Goal: Find specific fact: Find specific fact

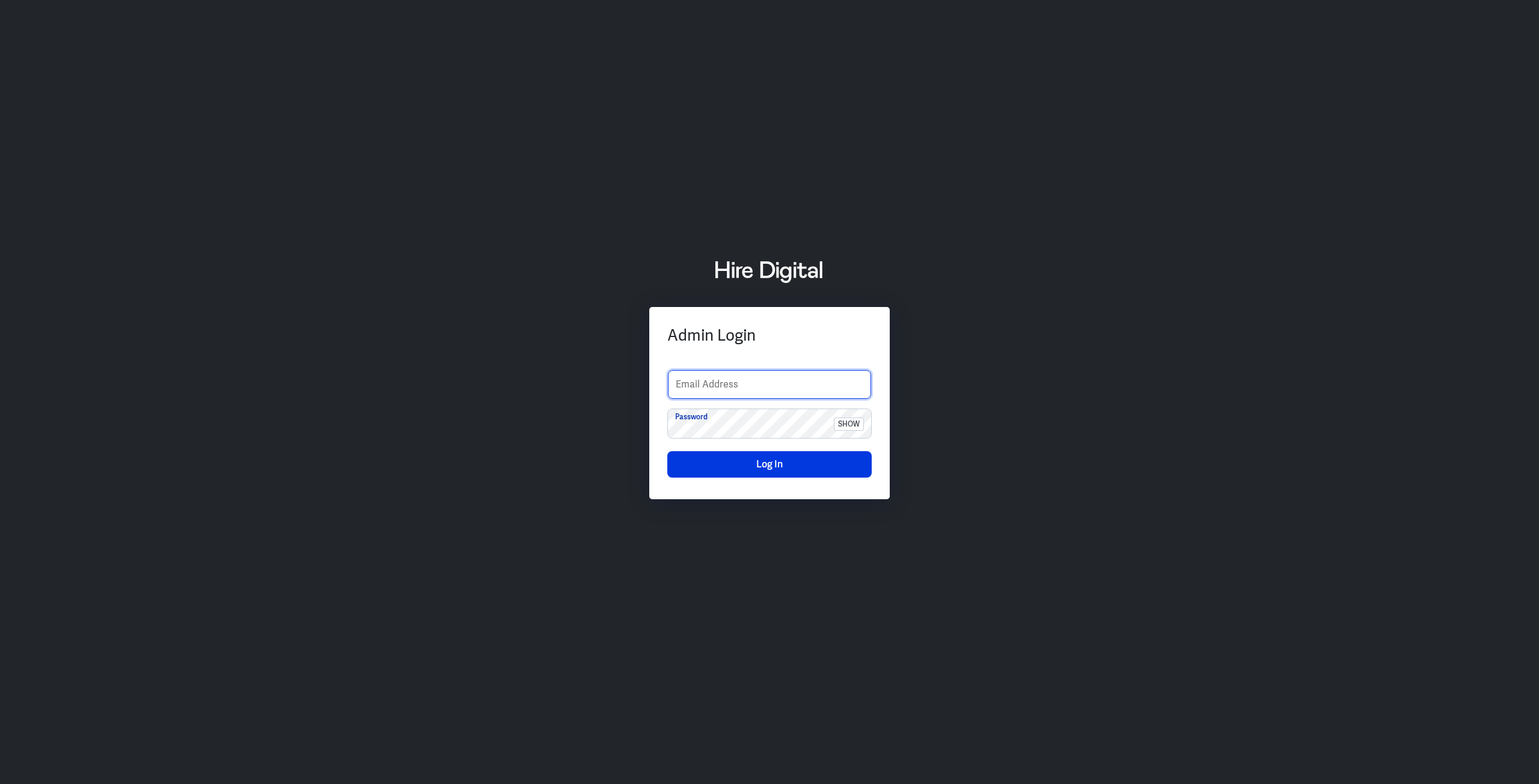
click at [764, 382] on input "text" at bounding box center [769, 384] width 203 height 29
type input "boltadmin"
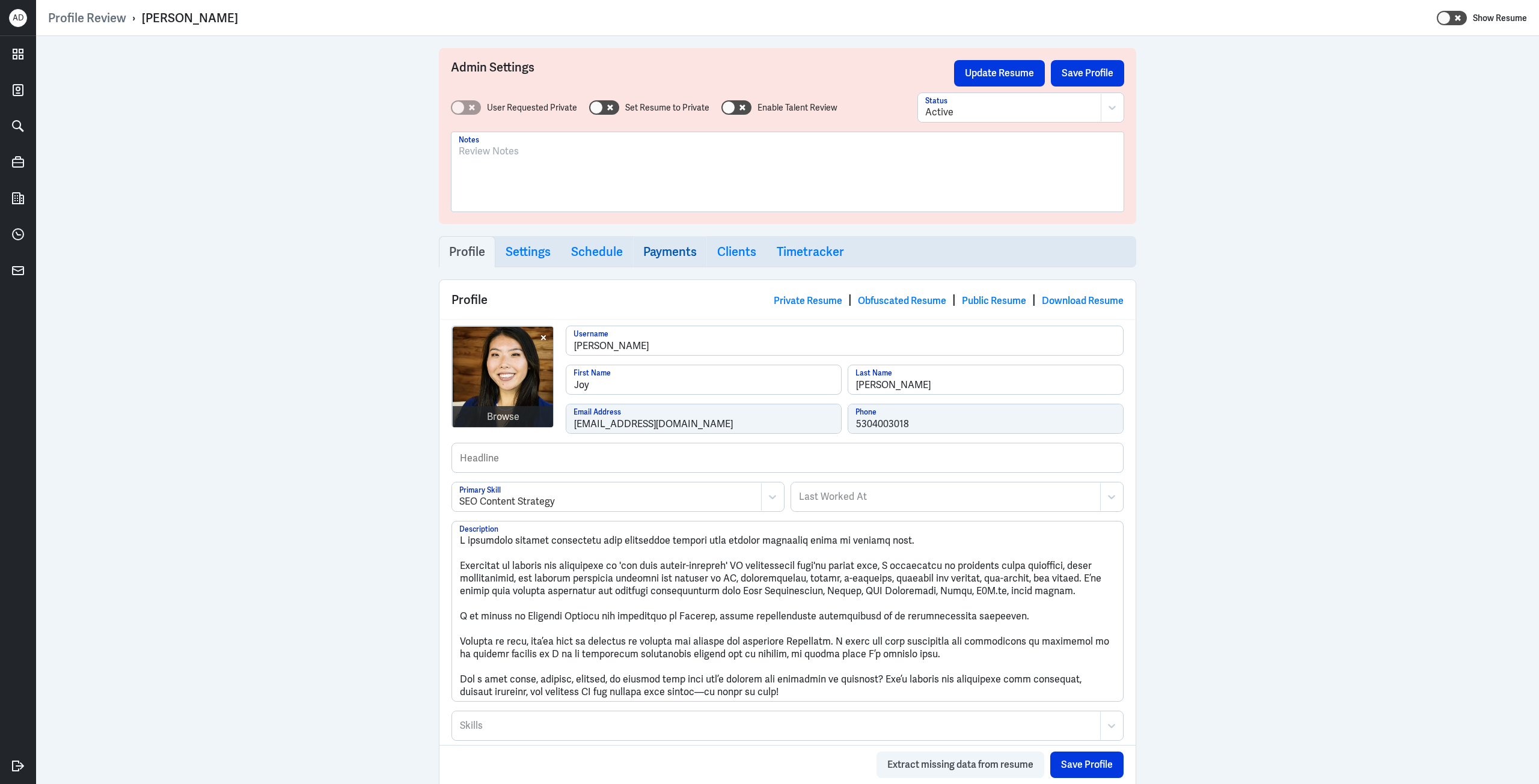
click at [675, 254] on h3 "Payments" at bounding box center [670, 252] width 54 height 15
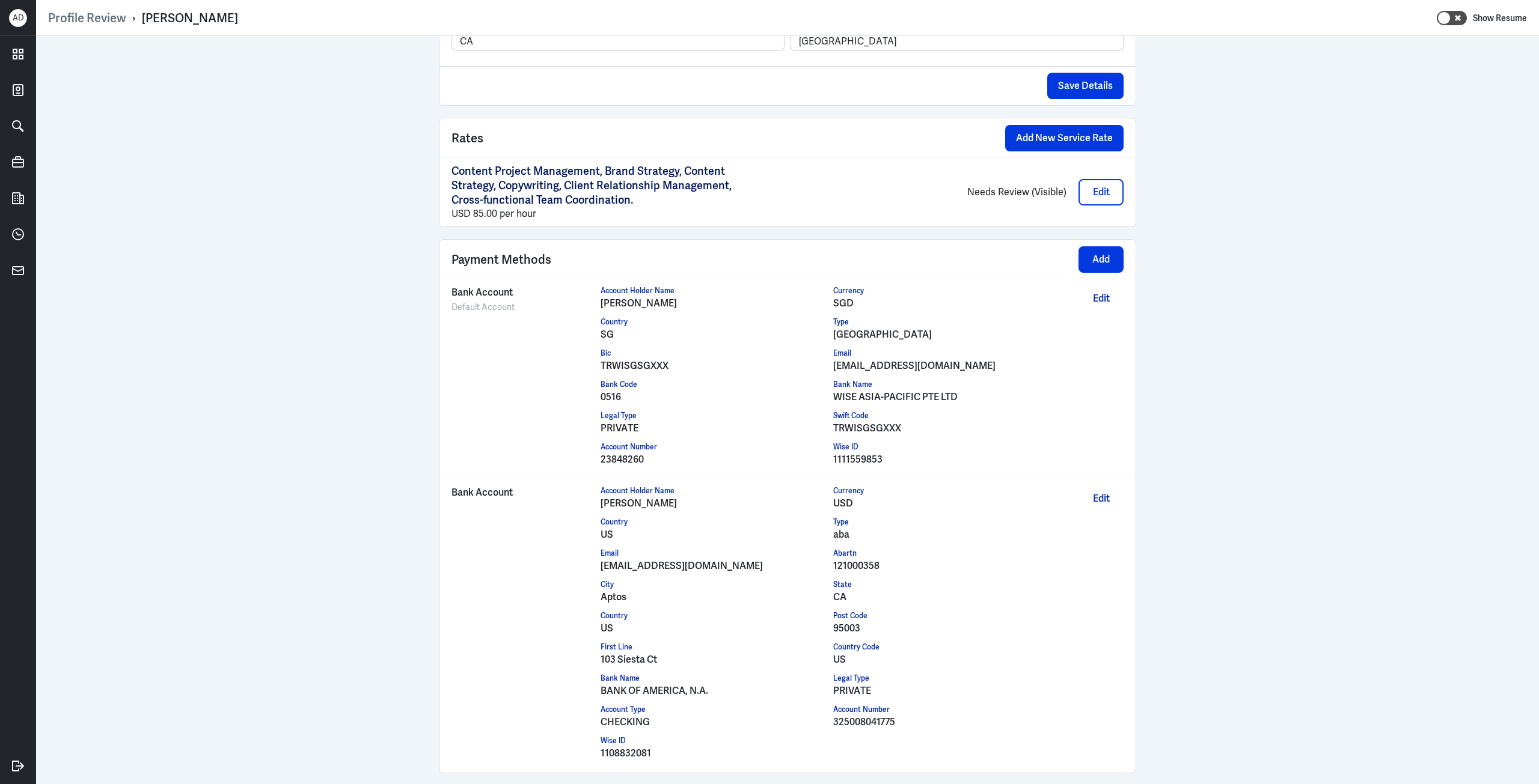
scroll to position [901, 0]
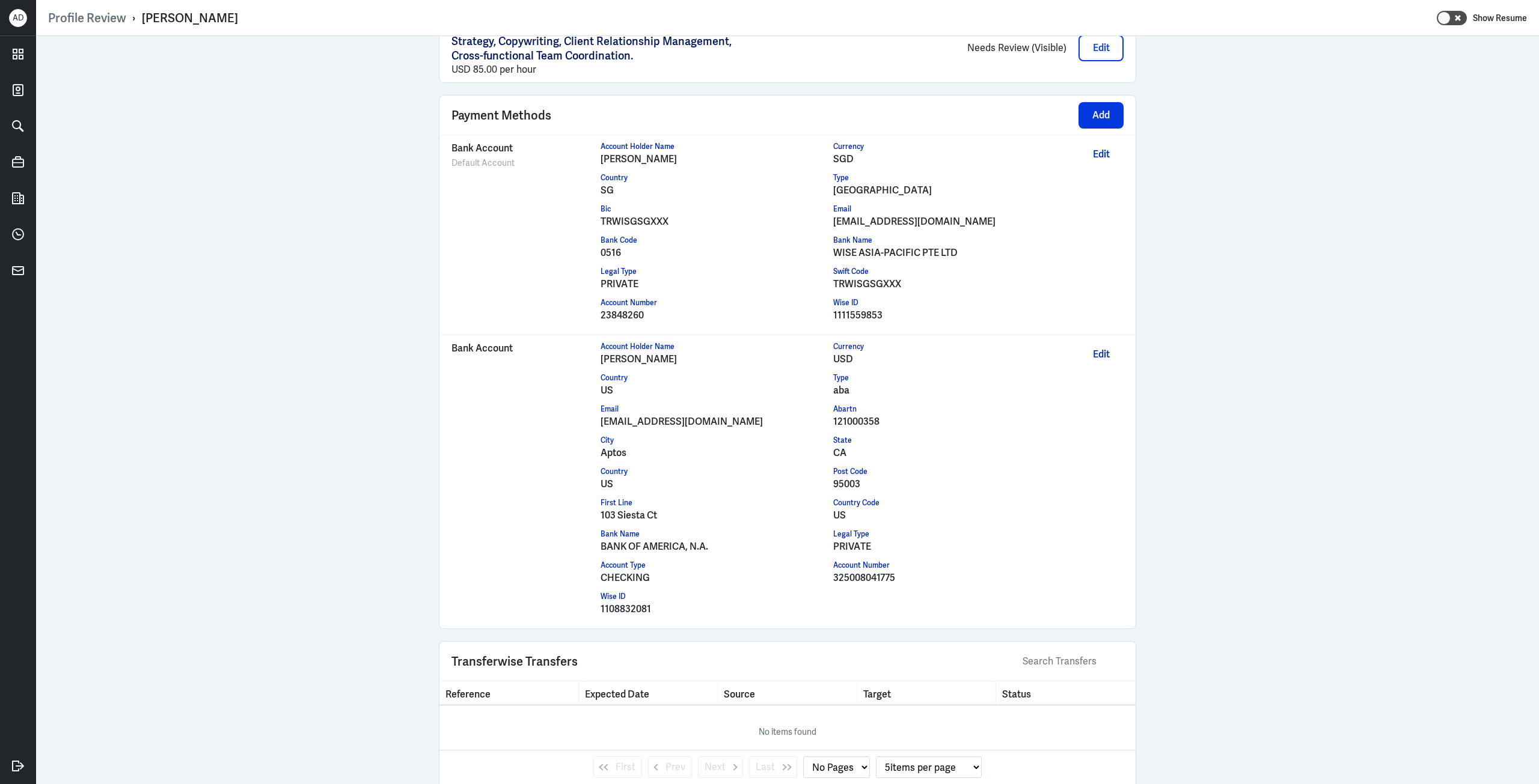
click at [882, 225] on div "[EMAIL_ADDRESS][DOMAIN_NAME]" at bounding box center [950, 222] width 233 height 15
copy div "[EMAIL_ADDRESS][DOMAIN_NAME]"
click at [833, 319] on div "1111559853" at bounding box center [950, 315] width 233 height 15
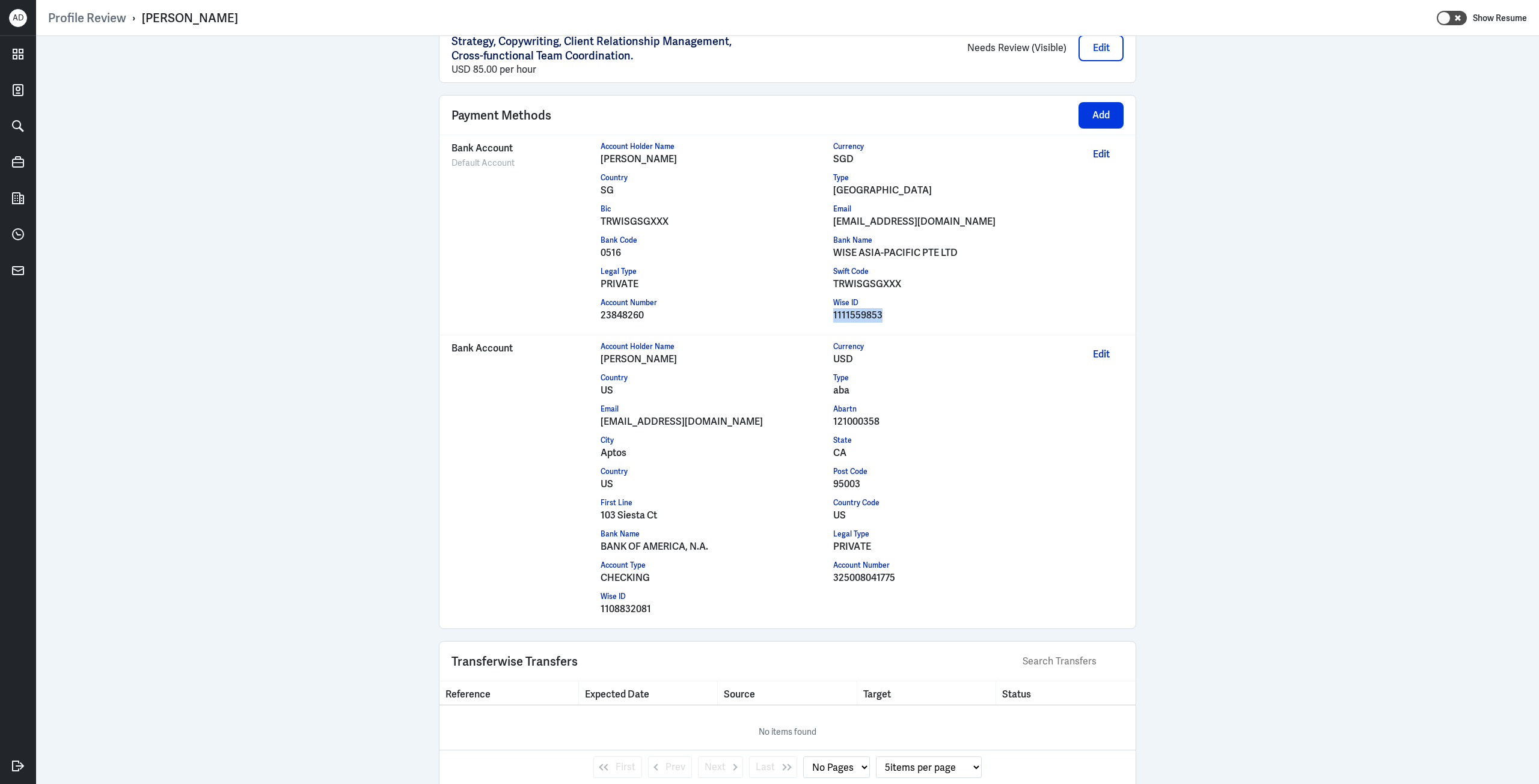
click at [833, 319] on div "1111559853" at bounding box center [950, 315] width 233 height 15
copy div "1111559853"
click at [867, 226] on div "[EMAIL_ADDRESS][DOMAIN_NAME]" at bounding box center [950, 222] width 233 height 15
click at [867, 225] on div "[EMAIL_ADDRESS][DOMAIN_NAME]" at bounding box center [950, 222] width 233 height 15
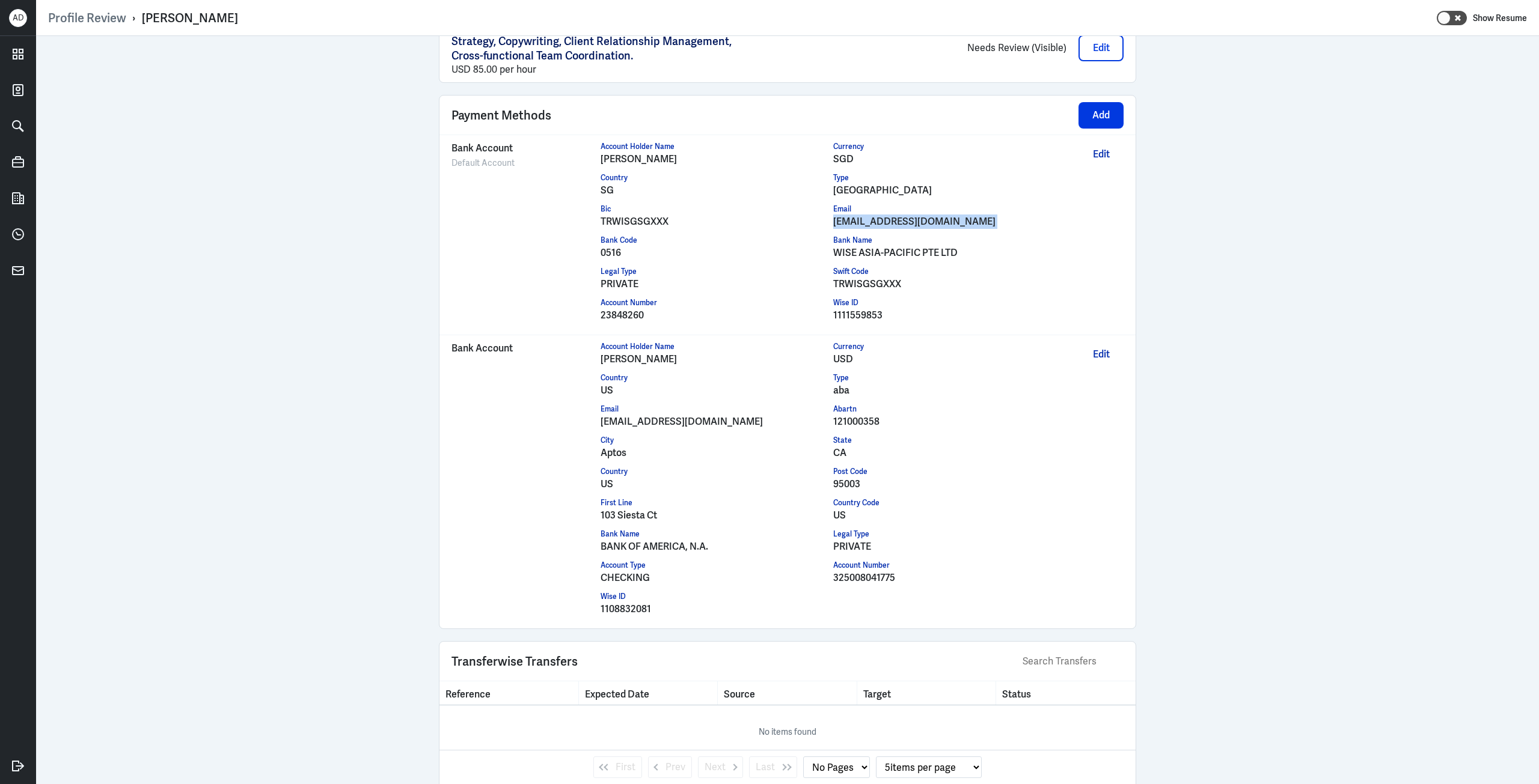
copy div "[EMAIL_ADDRESS][DOMAIN_NAME]"
click at [846, 302] on div "Wise ID" at bounding box center [950, 303] width 233 height 11
click at [846, 313] on div "1111559853" at bounding box center [950, 315] width 233 height 15
